Goal: Task Accomplishment & Management: Use online tool/utility

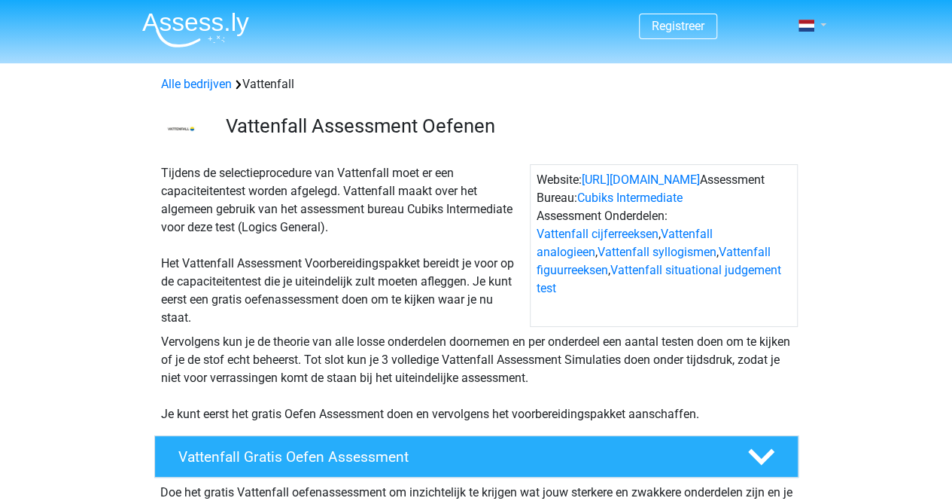
click at [802, 22] on span at bounding box center [807, 26] width 16 height 12
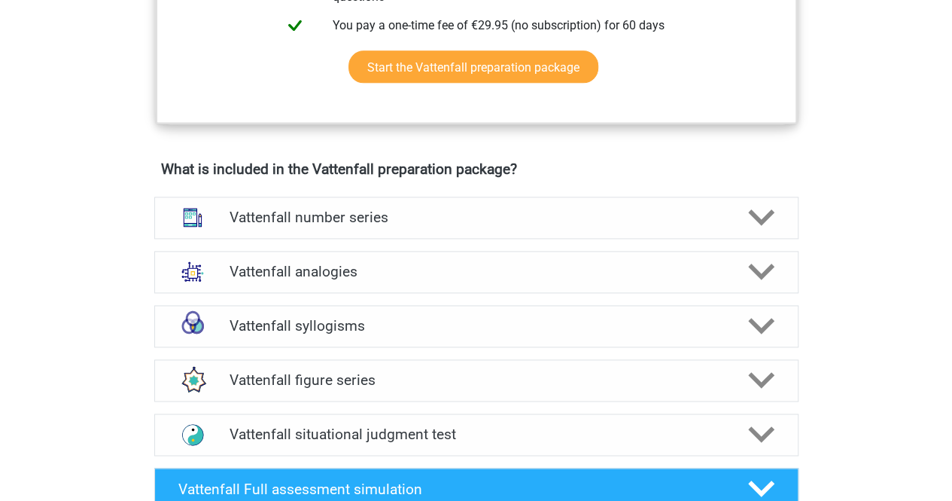
scroll to position [951, 0]
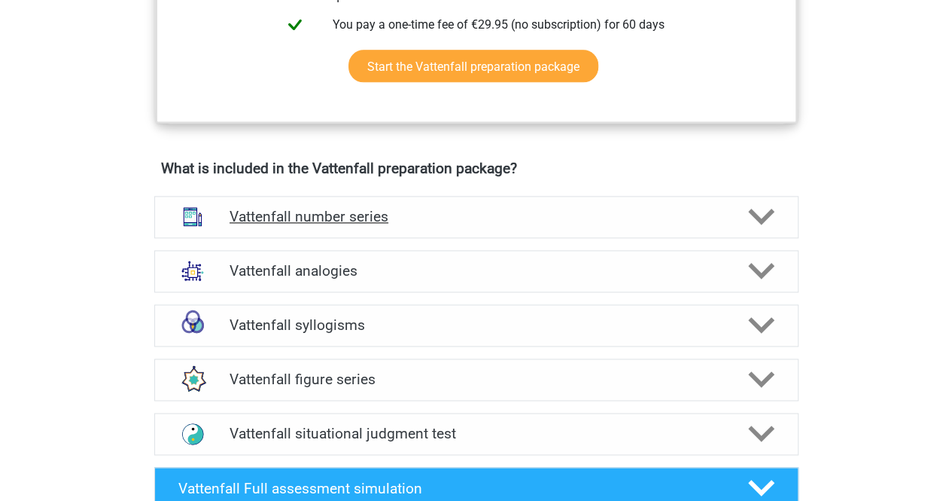
click at [525, 231] on div "Vattenfall number series" at bounding box center [476, 217] width 644 height 42
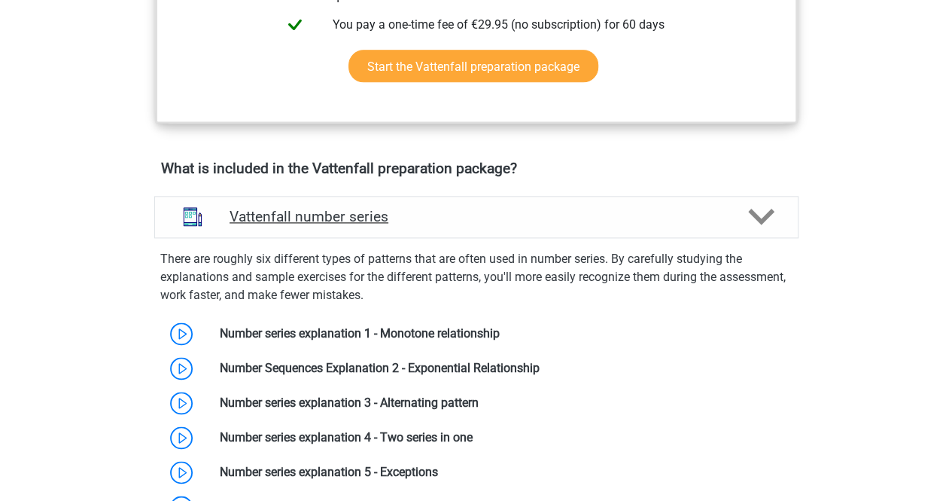
click at [550, 229] on div "Vattenfall number series" at bounding box center [476, 217] width 644 height 42
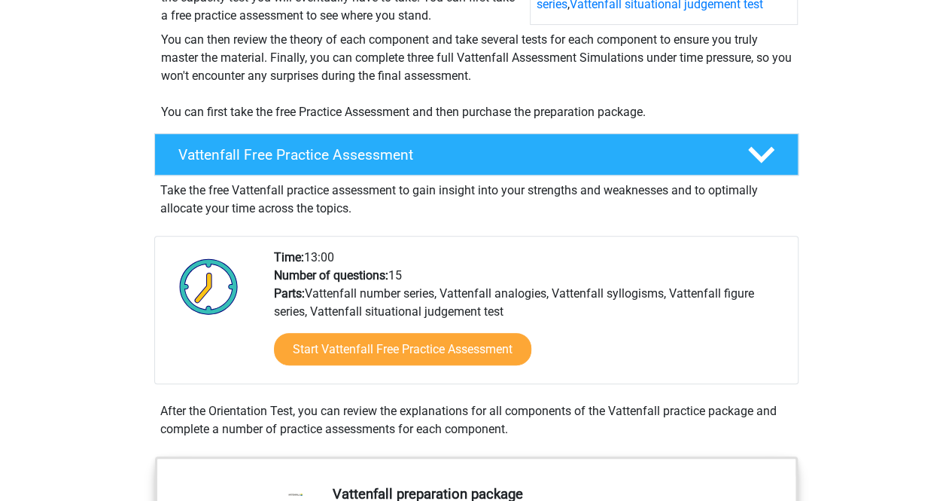
scroll to position [288, 0]
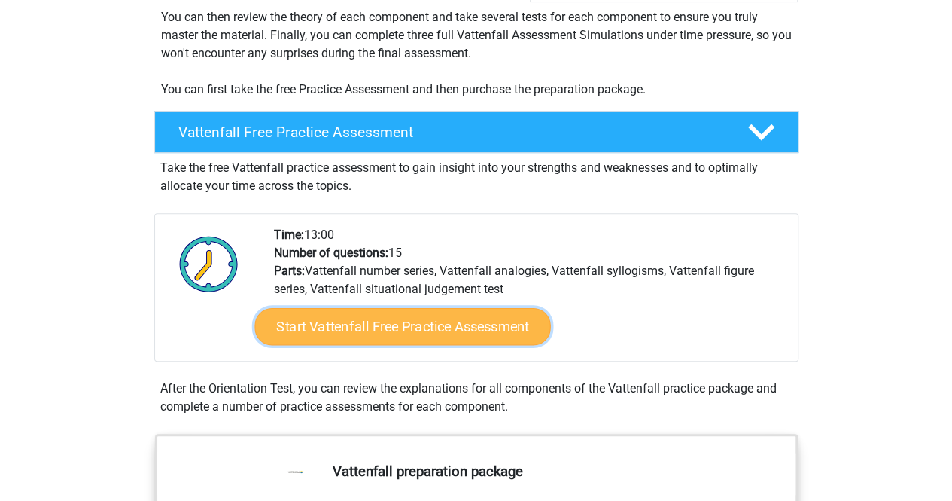
click at [467, 331] on font "Start Vattenfall Free Practice Assessment" at bounding box center [402, 326] width 253 height 17
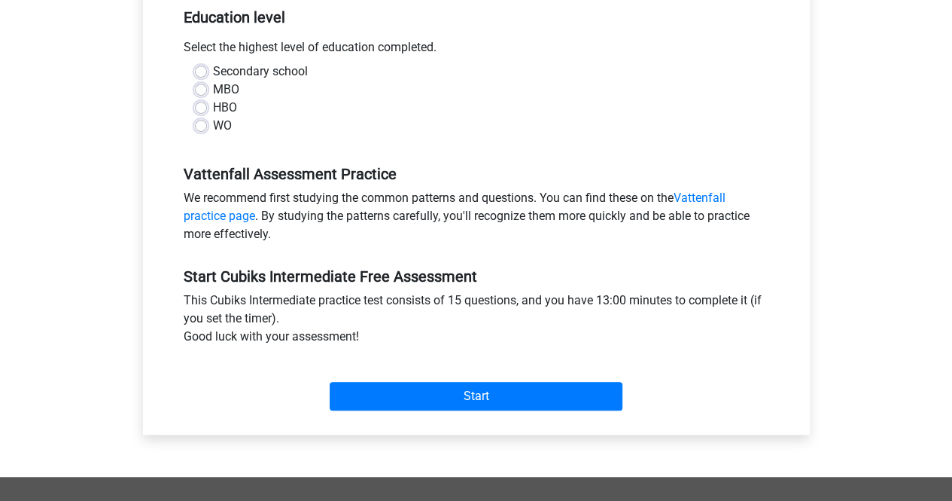
scroll to position [360, 0]
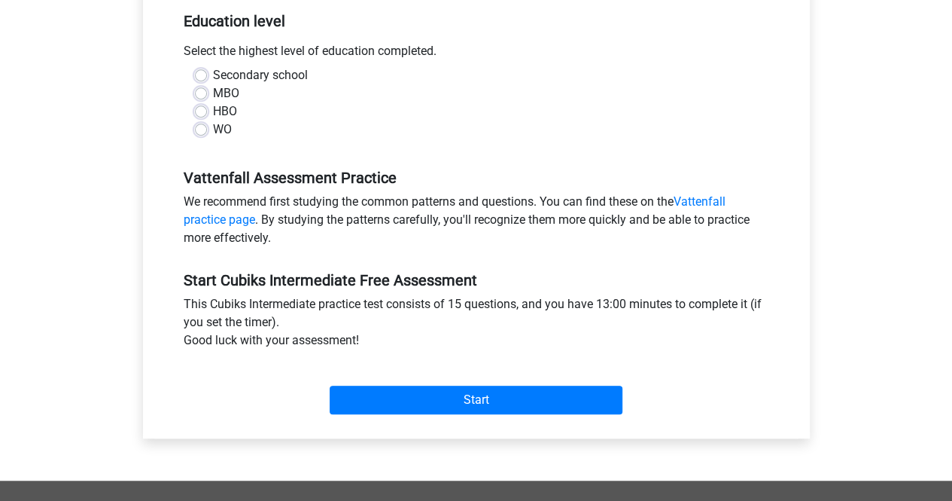
click at [213, 112] on label "HBO" at bounding box center [225, 111] width 24 height 18
click at [202, 112] on input "HBO" at bounding box center [201, 109] width 12 height 15
radio input "true"
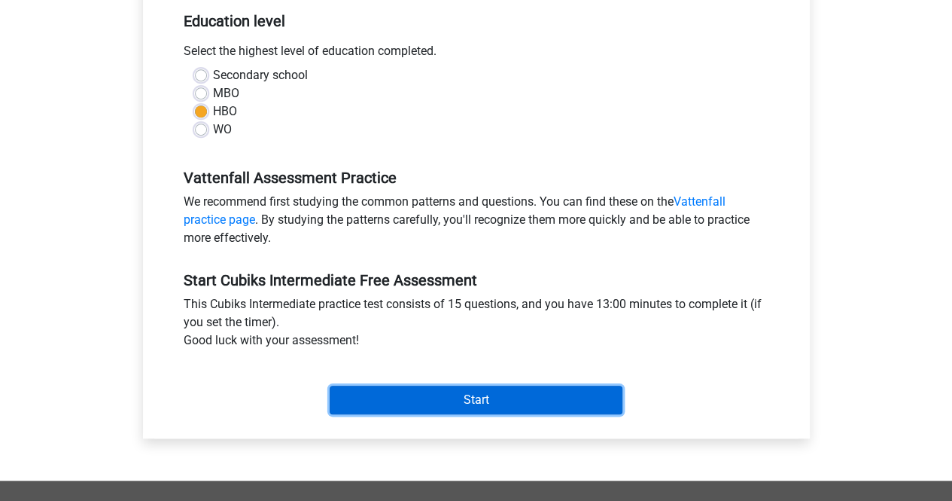
click at [400, 391] on input "Start" at bounding box center [476, 399] width 293 height 29
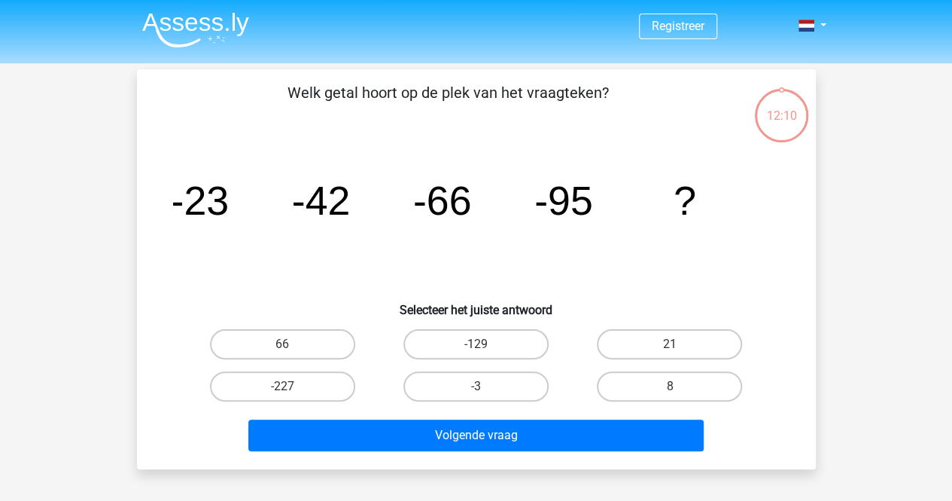
click at [146, 379] on div "Welk getal hoort op de plek van het vraagteken? image/svg+xml -23 -42 -66 -95 ?…" at bounding box center [476, 269] width 667 height 376
click at [476, 347] on input "-129" at bounding box center [481, 349] width 10 height 10
radio input "true"
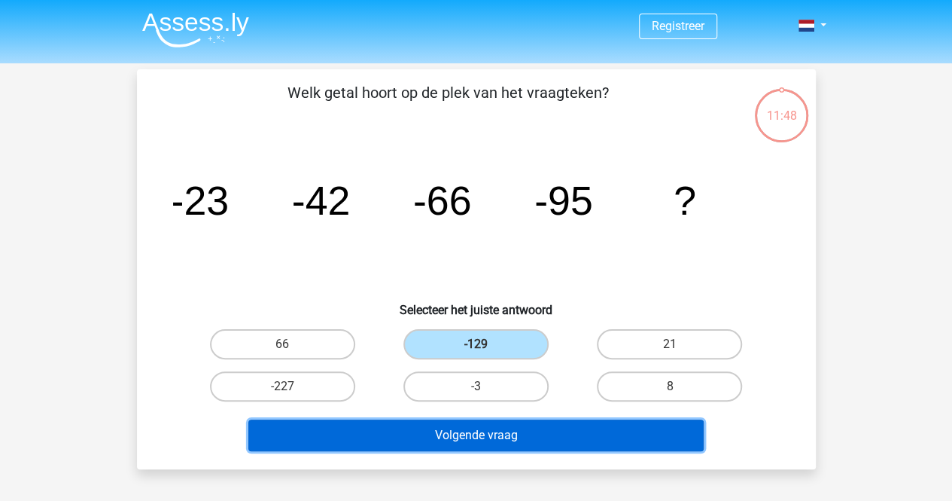
click at [487, 433] on button "Volgende vraag" at bounding box center [475, 435] width 455 height 32
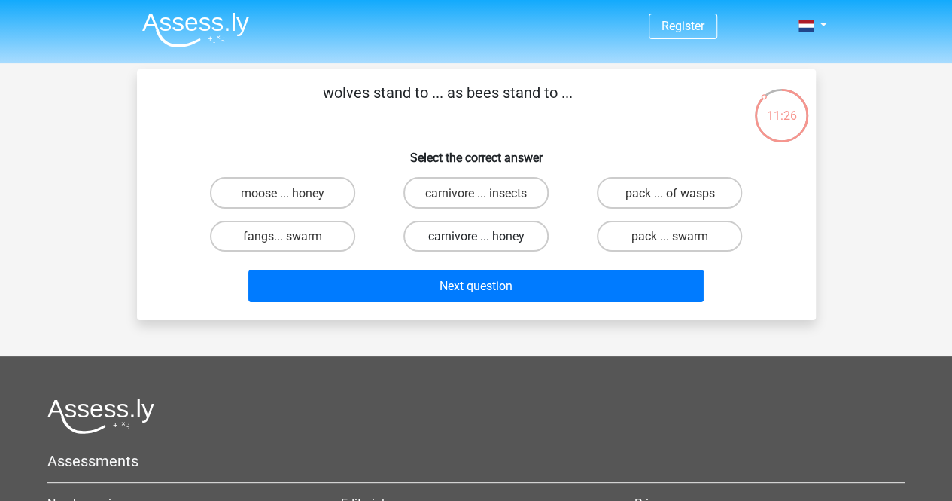
click at [490, 232] on font "carnivore ... honey" at bounding box center [476, 236] width 96 height 14
click at [486, 236] on input "carnivore ... honey" at bounding box center [481, 241] width 10 height 10
radio input "true"
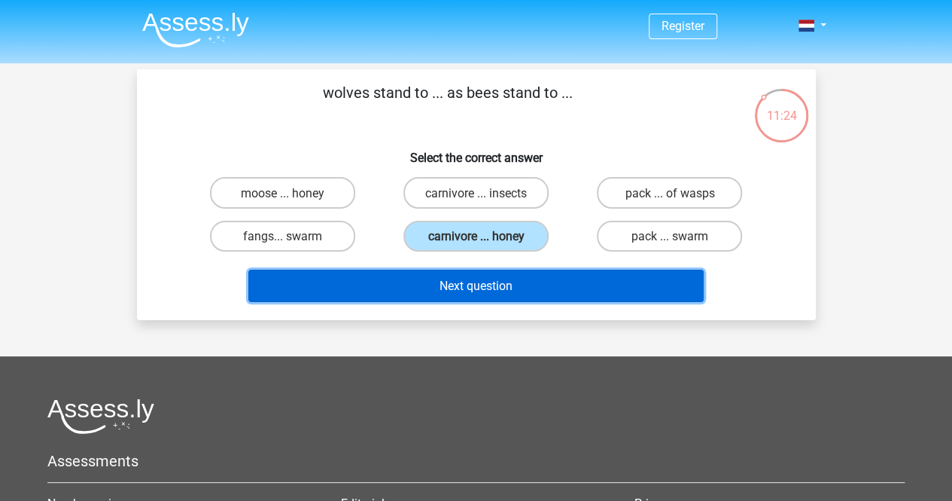
click at [498, 285] on font "Next question" at bounding box center [476, 286] width 73 height 14
